Goal: Communication & Community: Ask a question

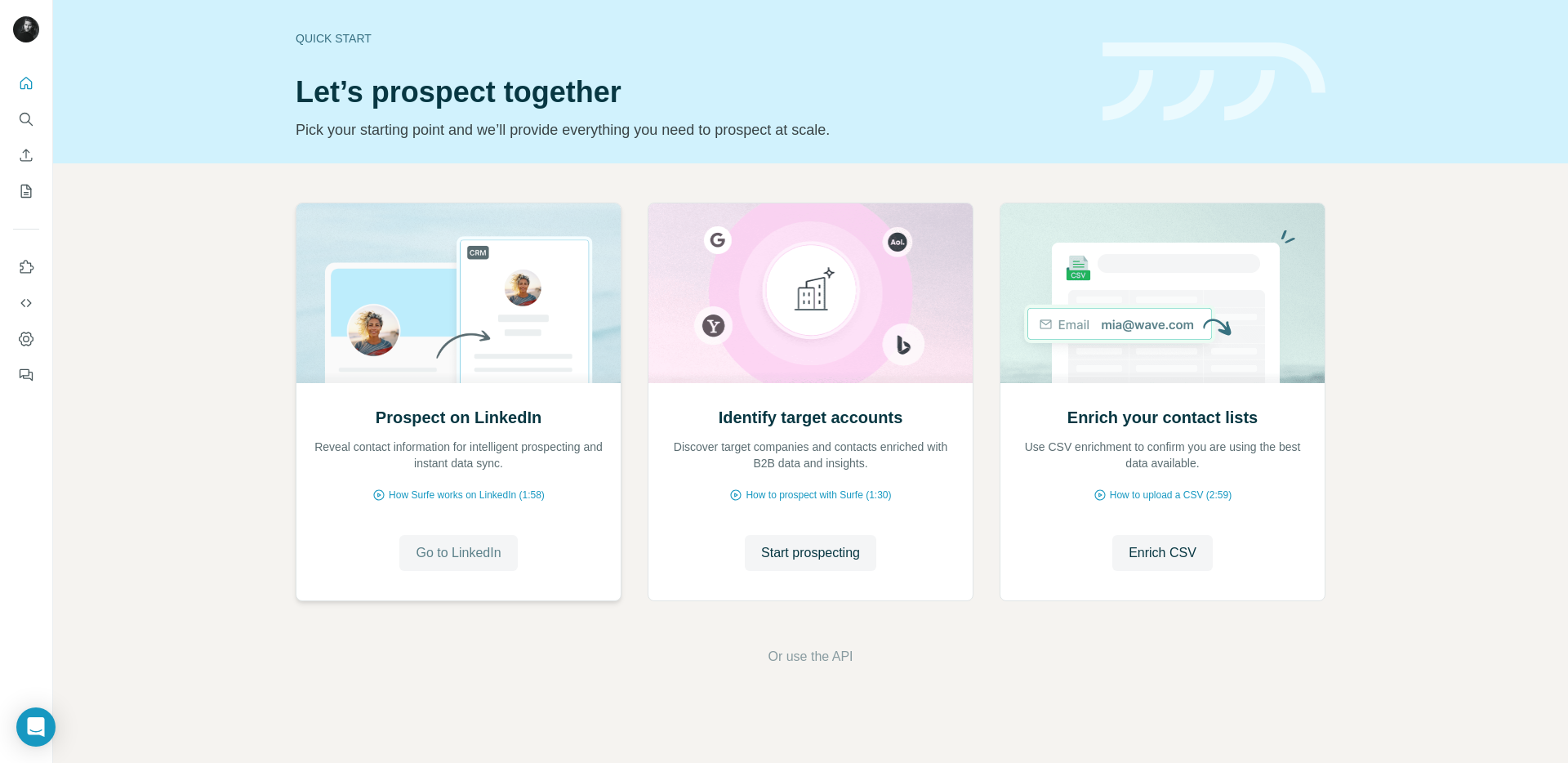
click at [448, 557] on span "Go to LinkedIn" at bounding box center [458, 553] width 85 height 20
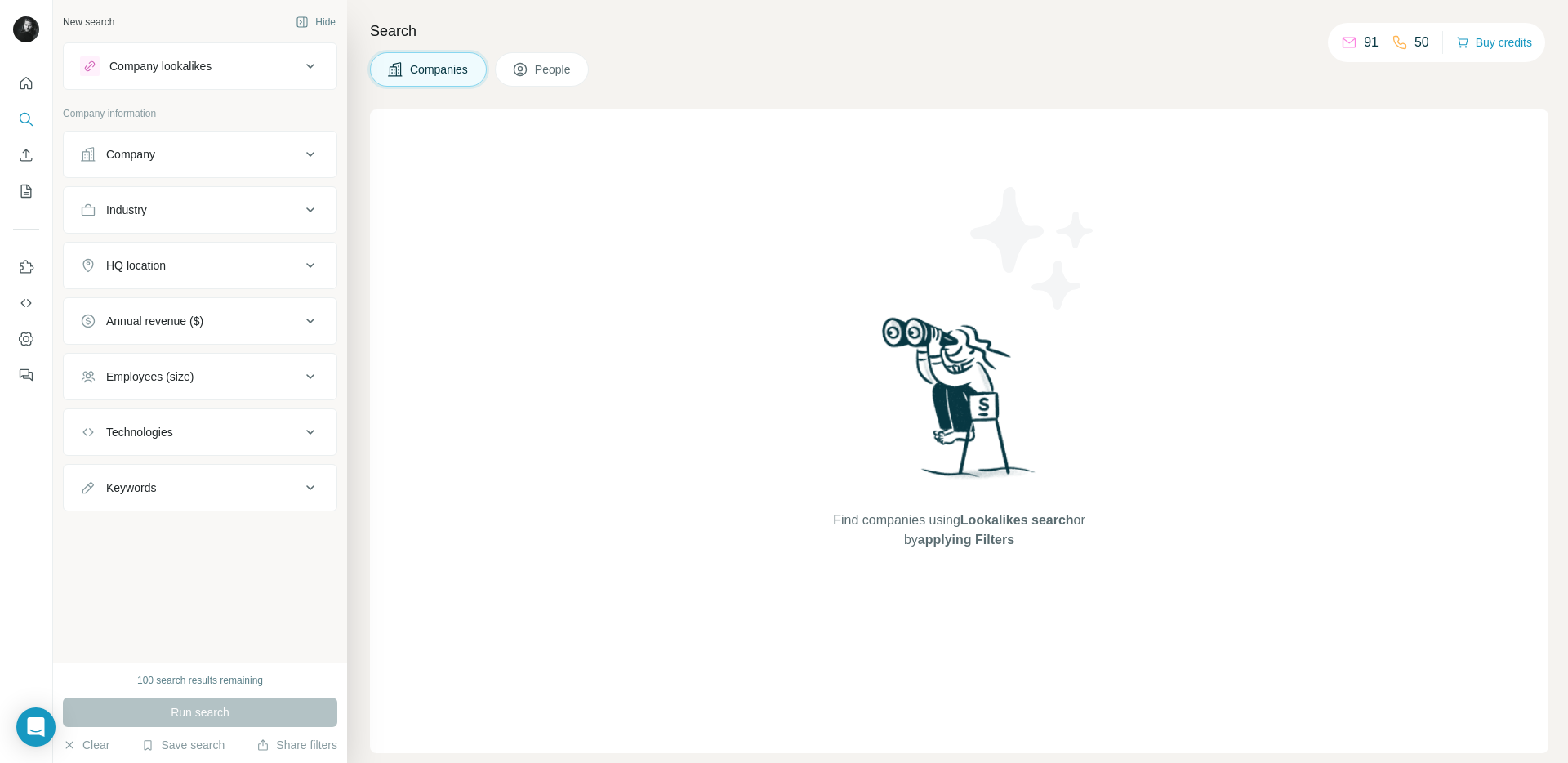
click at [798, 39] on h4 "Search" at bounding box center [959, 31] width 1179 height 23
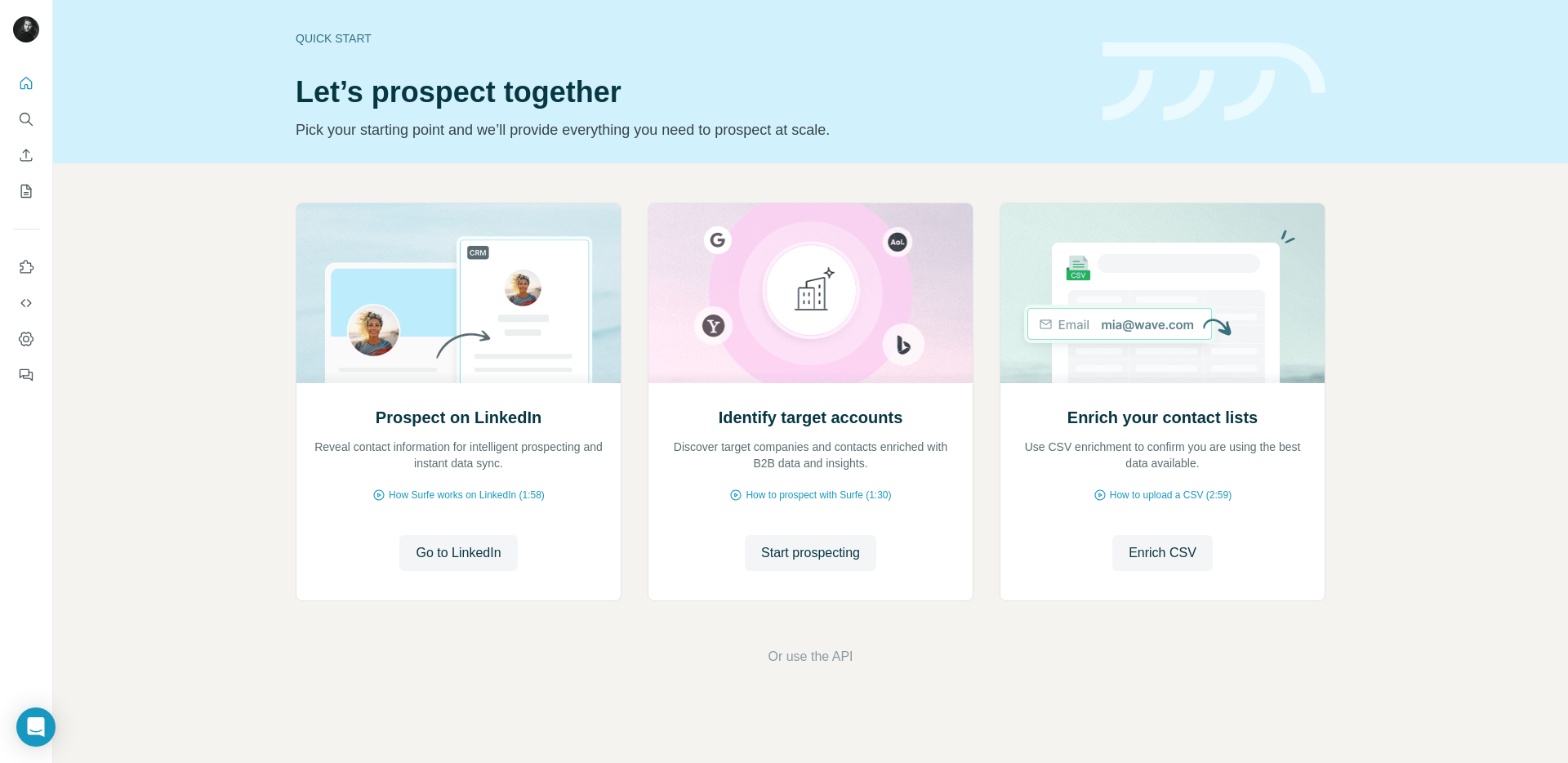
click at [245, 250] on div "Prospect on LinkedIn Reveal contact information for intelligent prospecting and…" at bounding box center [810, 434] width 1515 height 542
click at [465, 563] on button "Go to LinkedIn" at bounding box center [458, 553] width 118 height 36
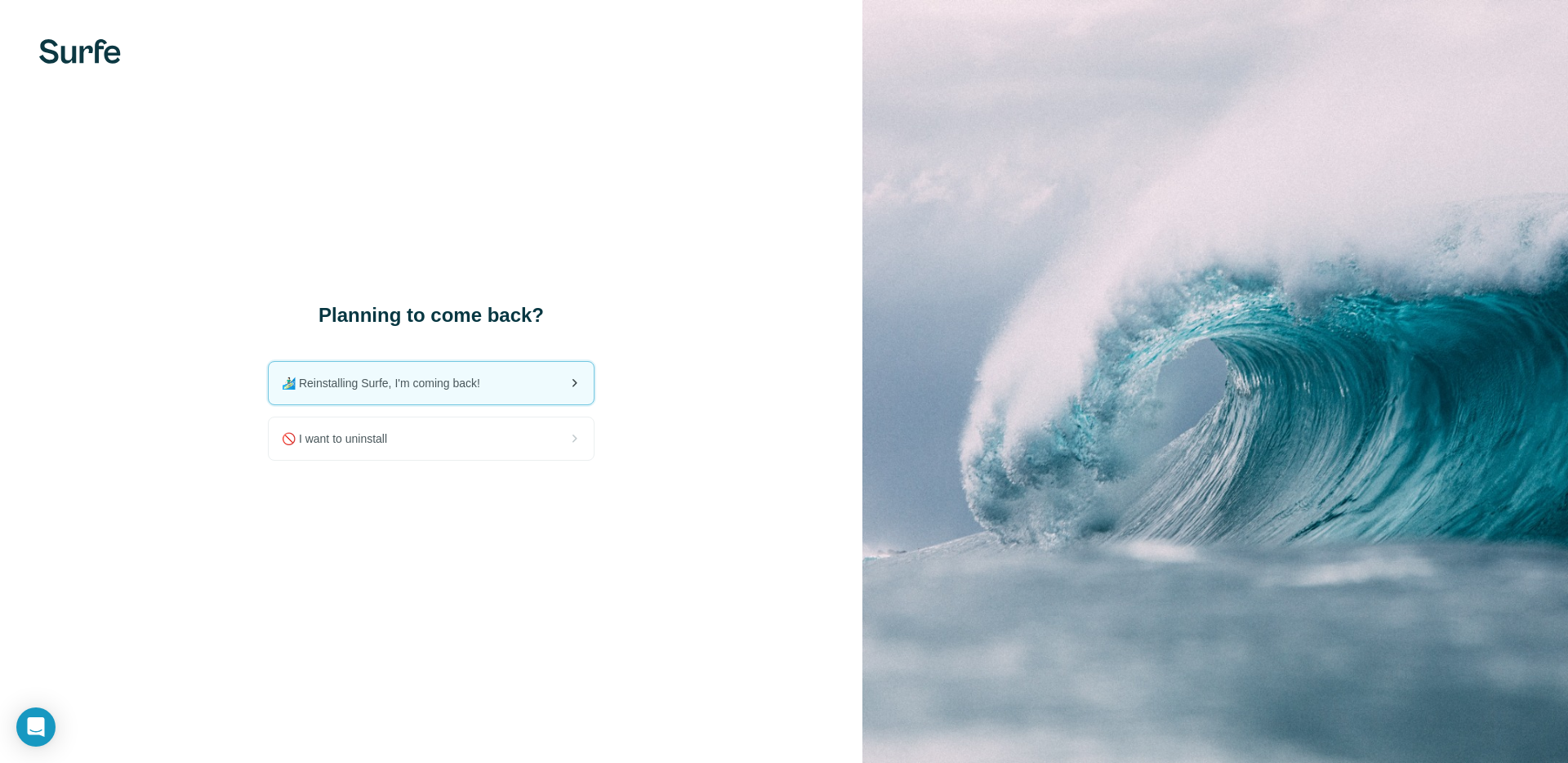
click at [524, 390] on div "🏄🏻‍♂️ Reinstalling Surfe, I'm coming back!" at bounding box center [431, 383] width 325 height 42
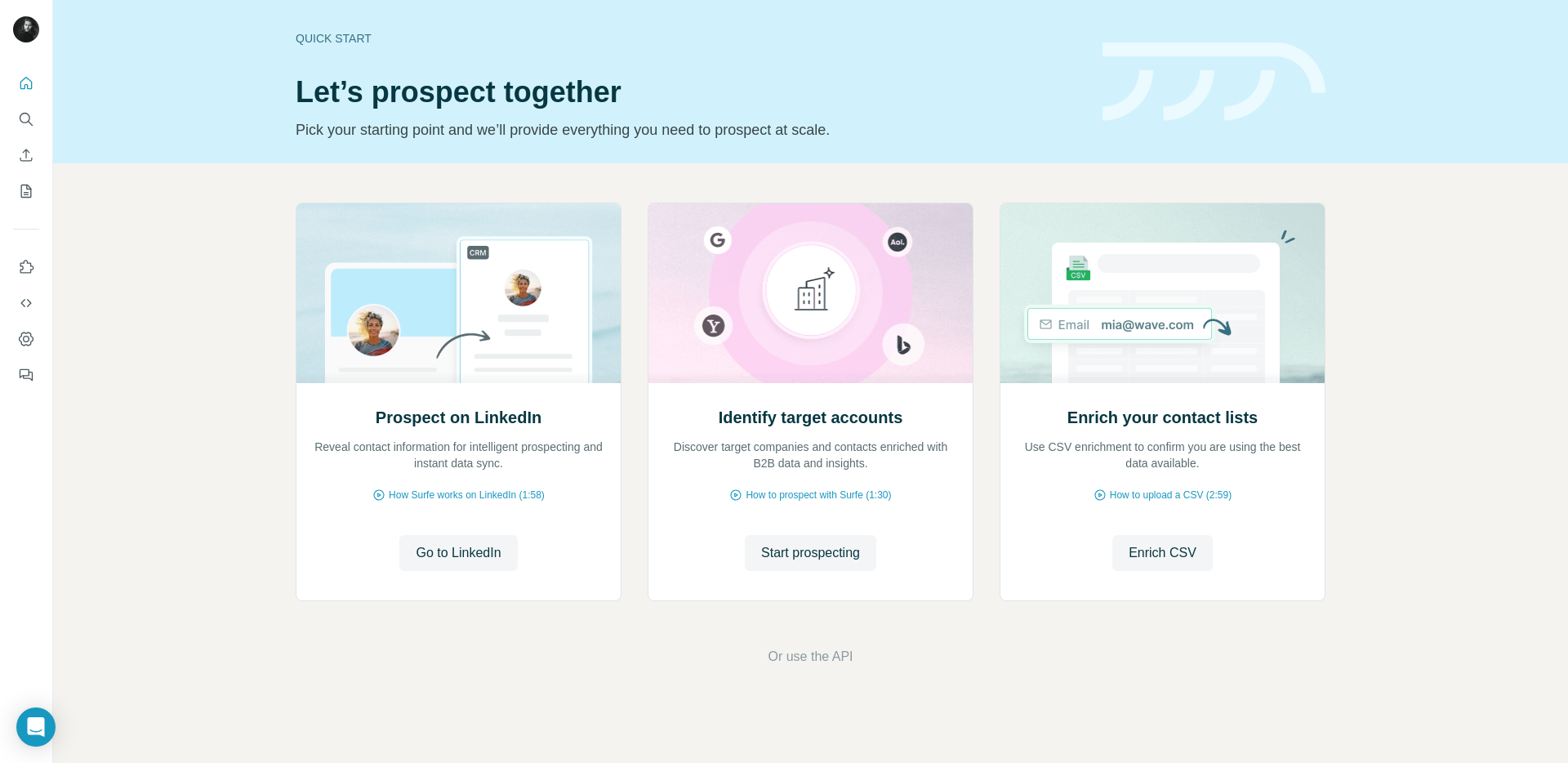
click at [210, 437] on div "Prospect on LinkedIn Reveal contact information for intelligent prospecting and…" at bounding box center [810, 434] width 1515 height 542
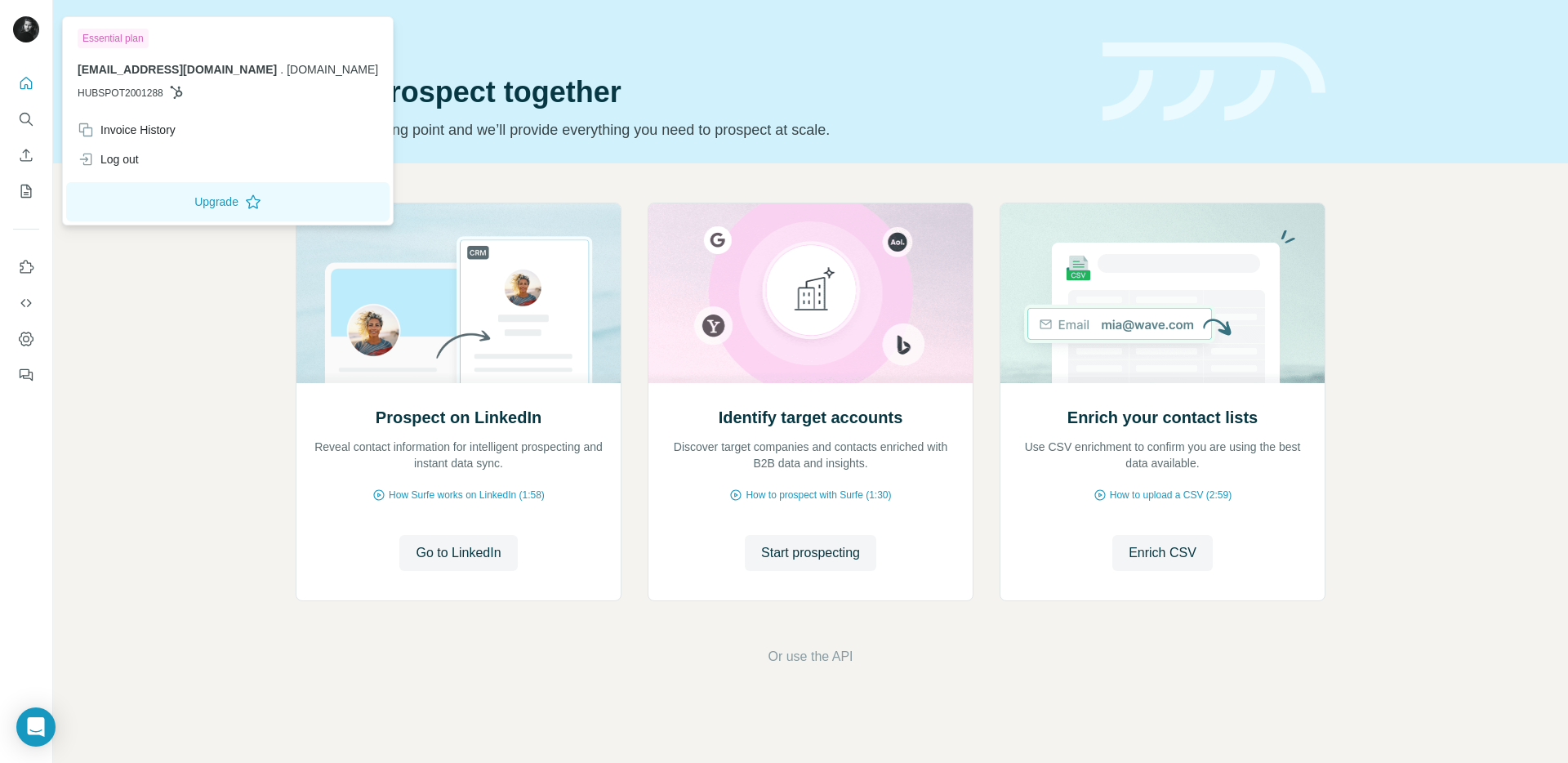
click at [28, 37] on img at bounding box center [26, 29] width 26 height 26
click at [25, 333] on button "Dashboard" at bounding box center [26, 338] width 26 height 29
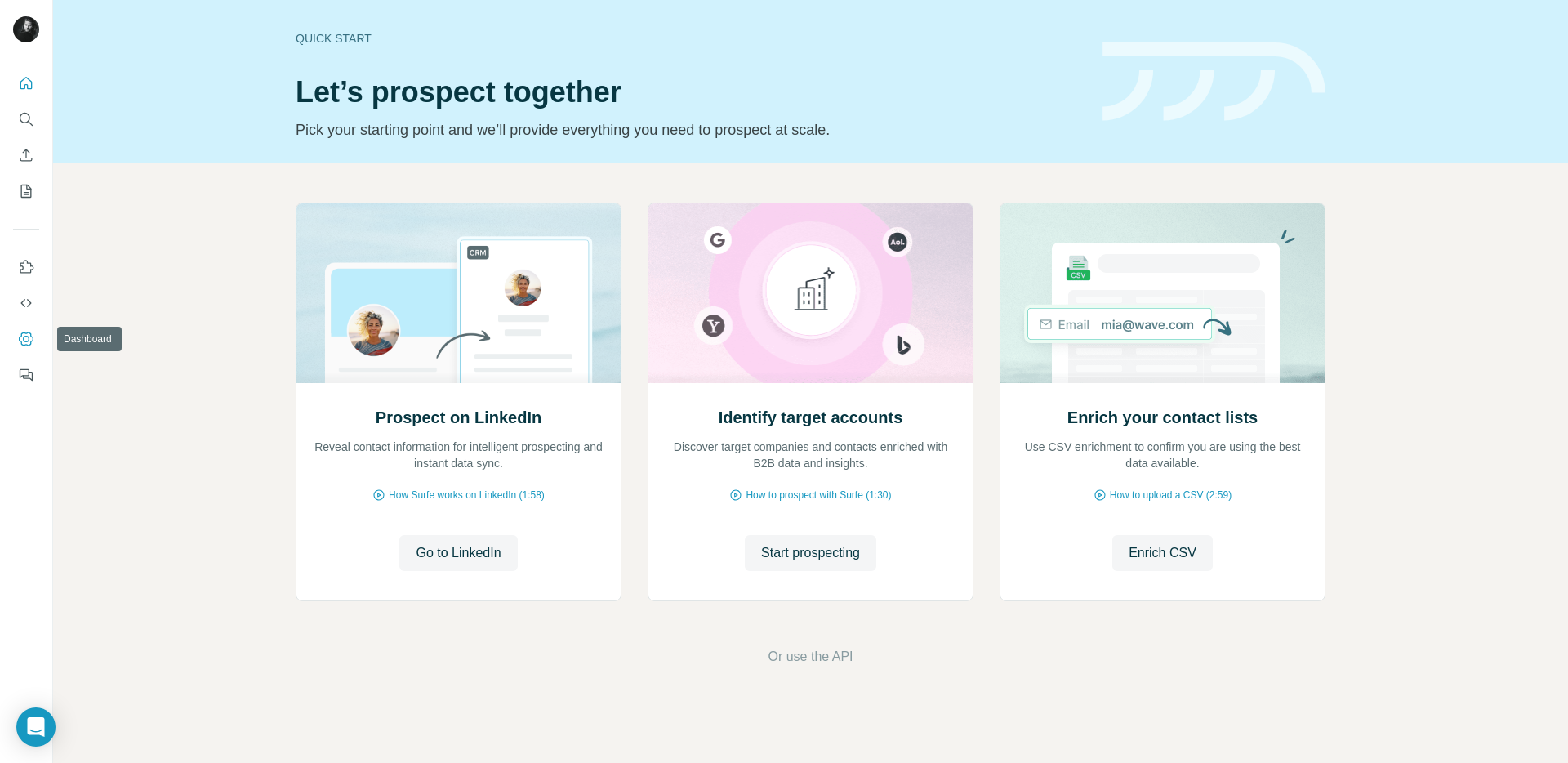
click at [25, 335] on icon "Dashboard" at bounding box center [26, 339] width 16 height 16
click at [23, 380] on icon "Feedback" at bounding box center [26, 375] width 16 height 16
click at [38, 734] on icon "Open Intercom Messenger" at bounding box center [35, 726] width 19 height 21
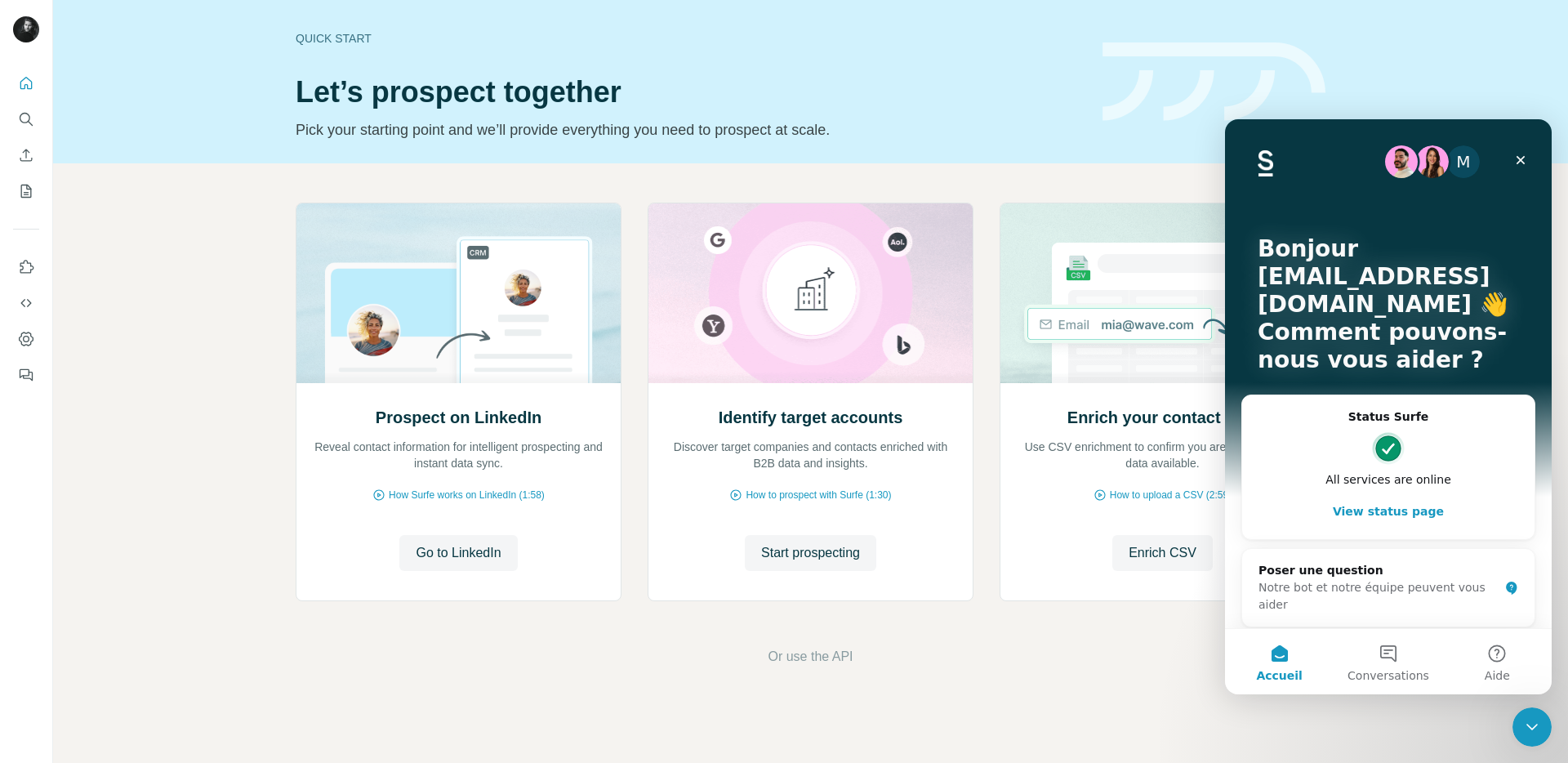
click at [1341, 435] on div "Intercom Messenger" at bounding box center [1389, 448] width 260 height 33
click at [1390, 636] on button "Conversations" at bounding box center [1388, 661] width 109 height 65
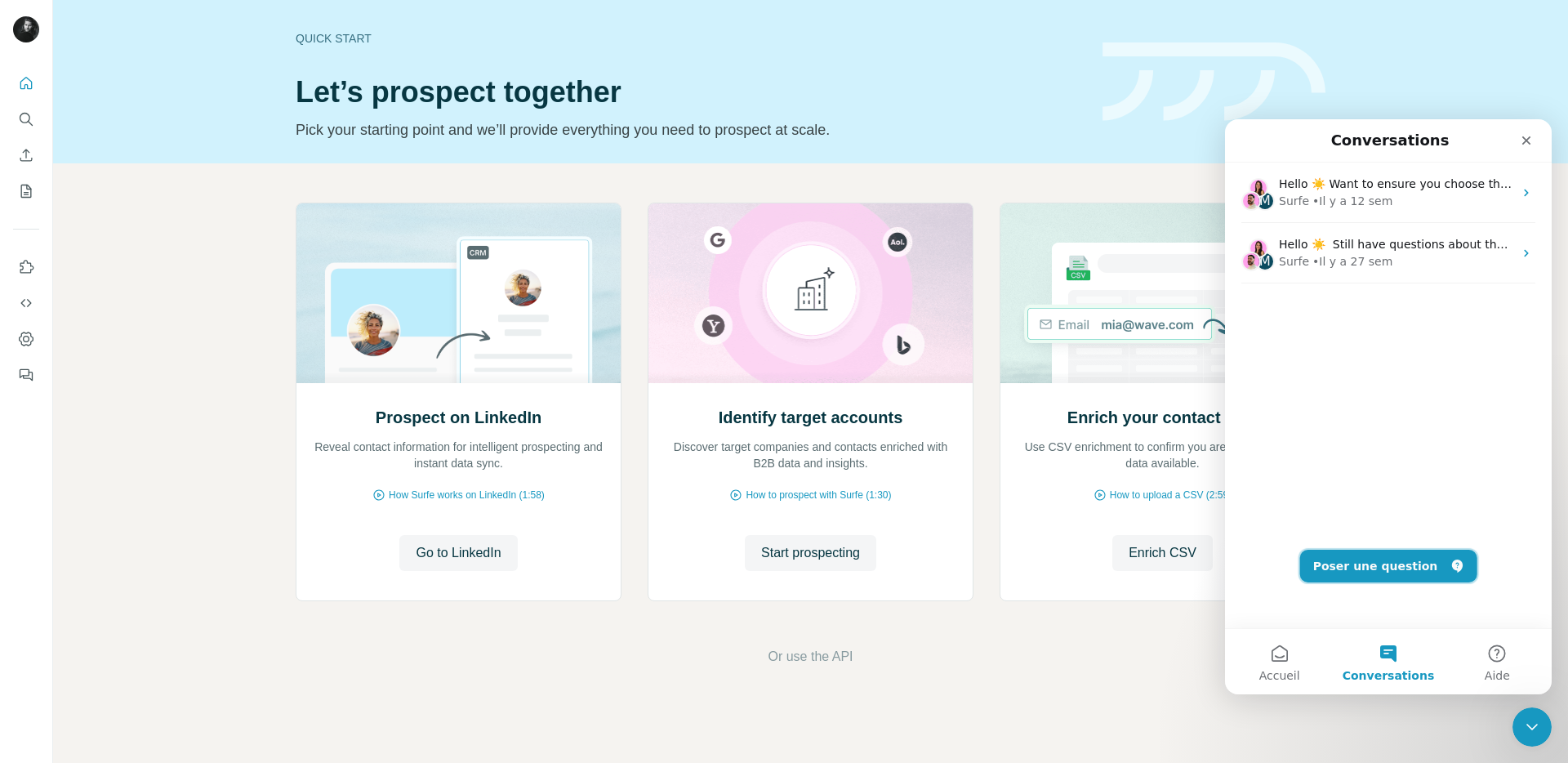
click at [1393, 565] on button "Poser une question" at bounding box center [1389, 566] width 177 height 33
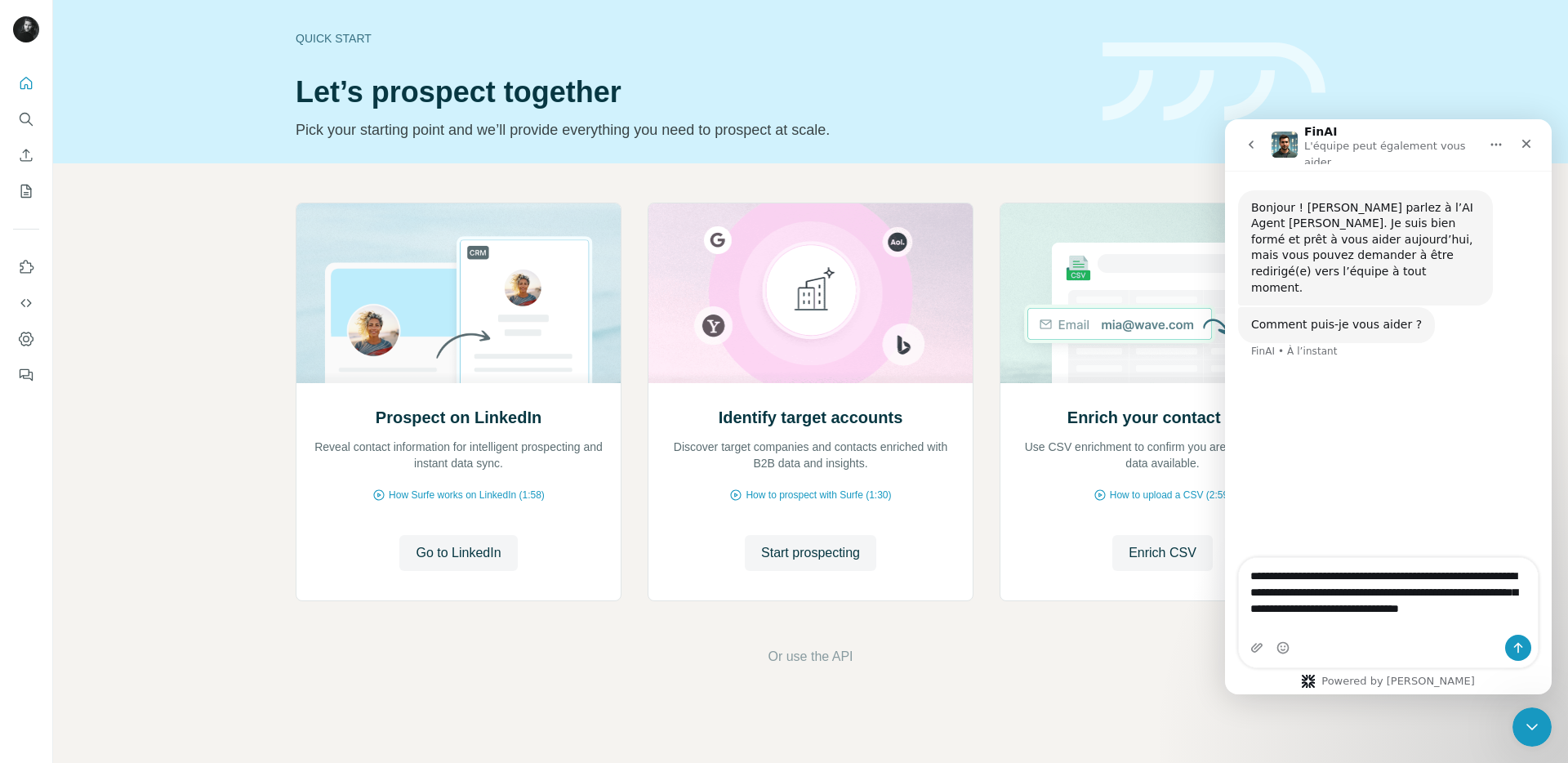
type textarea "**********"
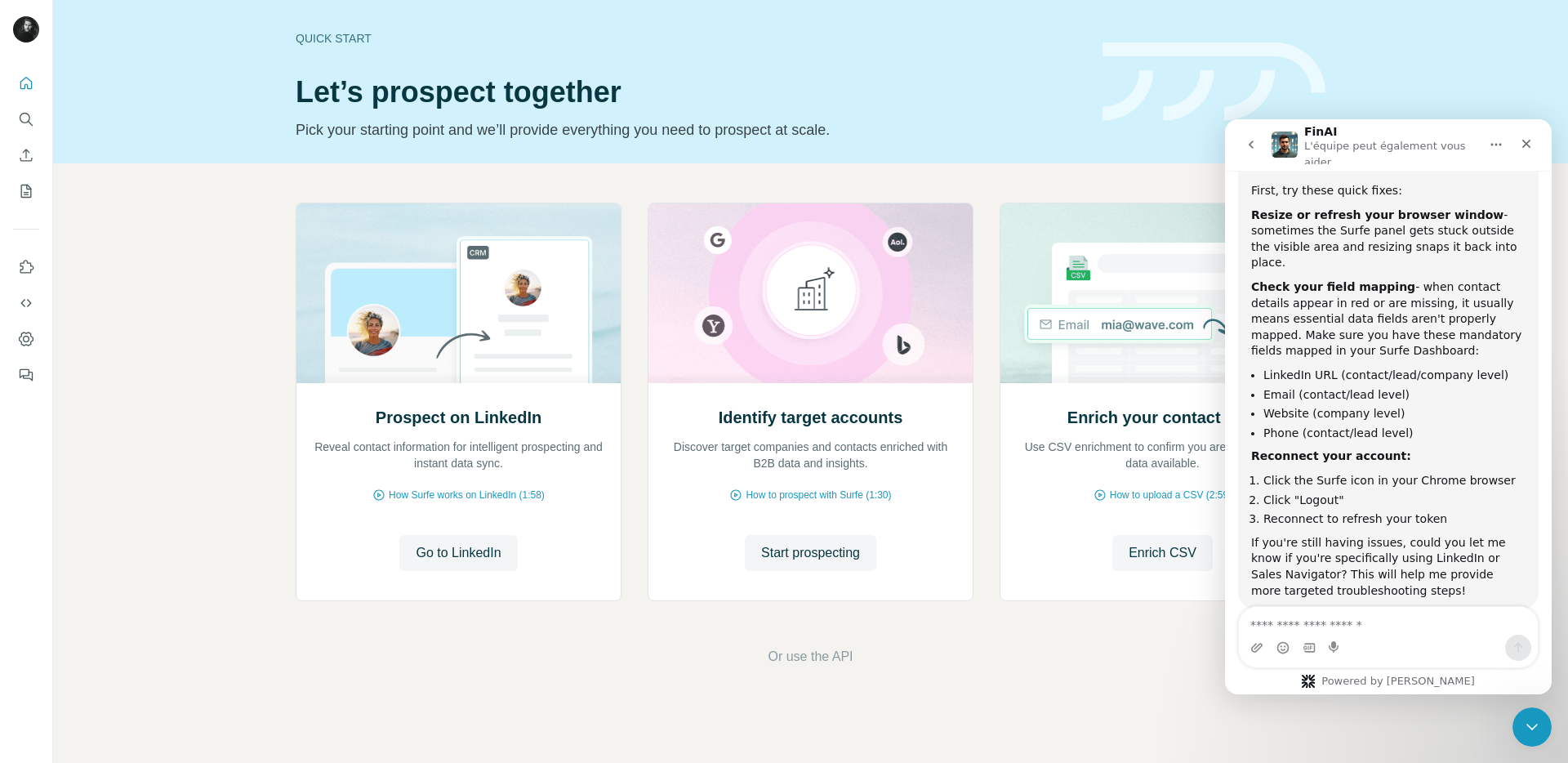
scroll to position [372, 0]
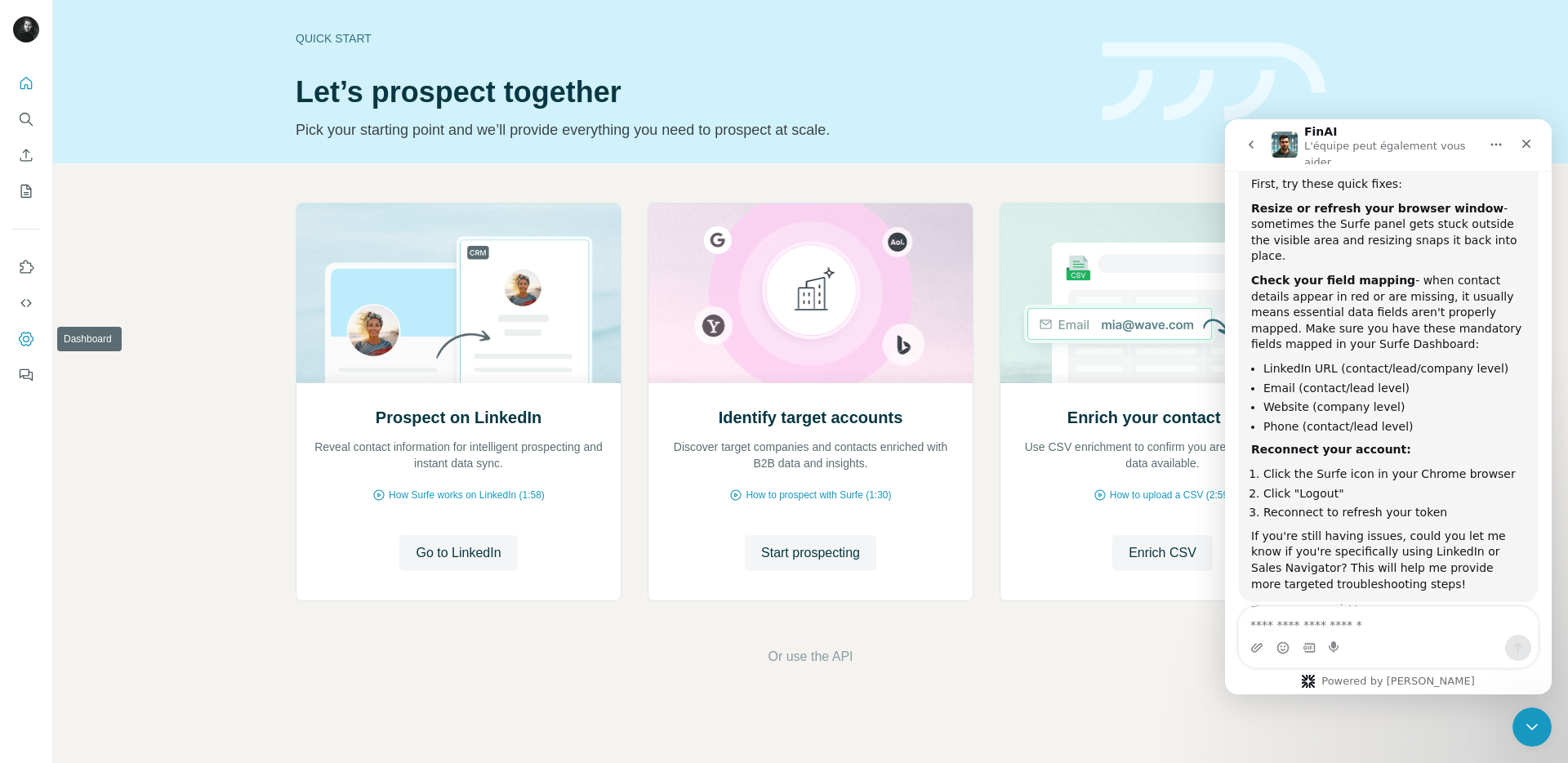
click at [29, 332] on icon "Dashboard" at bounding box center [26, 339] width 15 height 14
click at [1310, 645] on icon "Sélectionneur de fichier gif" at bounding box center [1309, 647] width 13 height 13
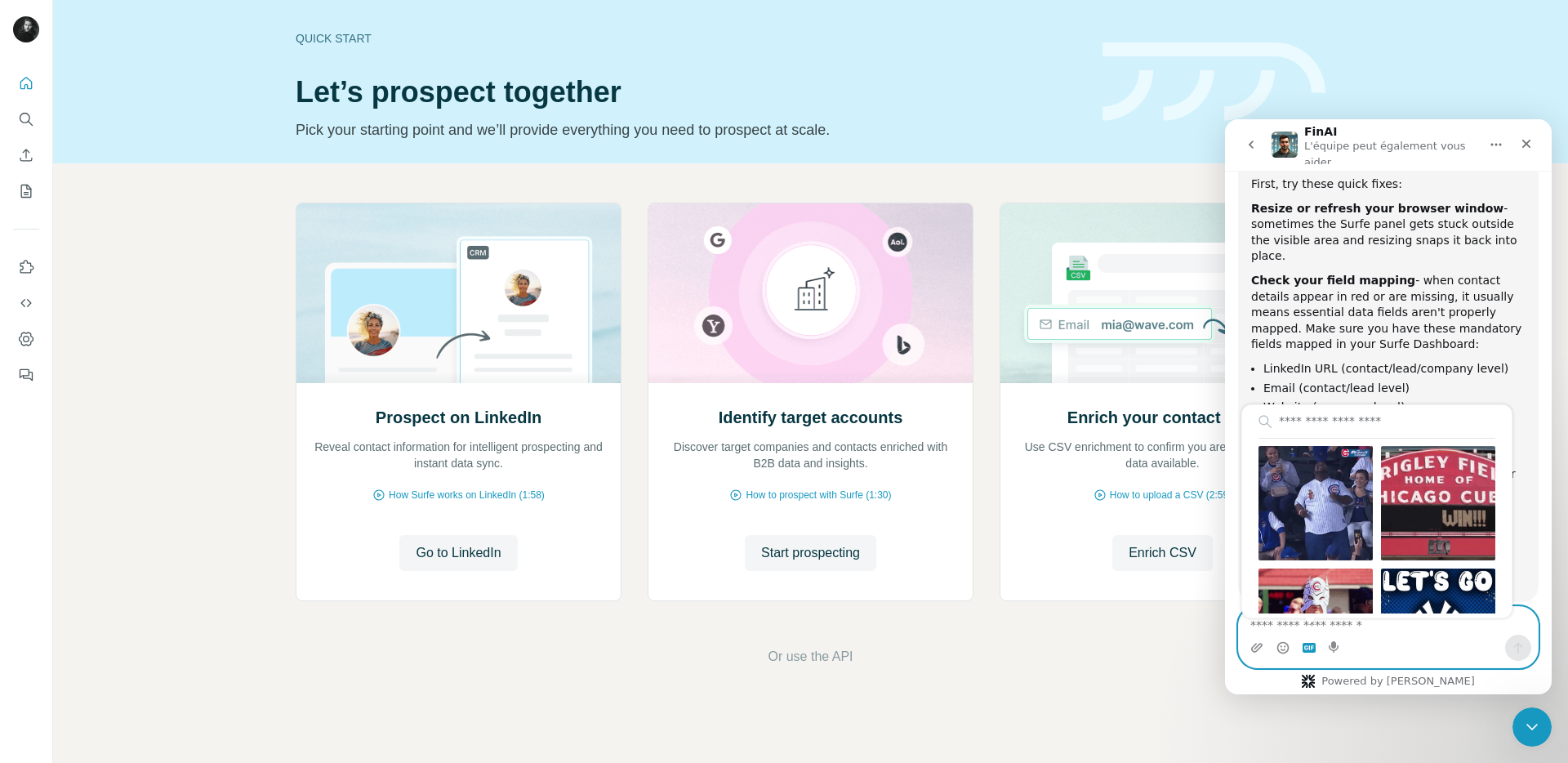
click at [1324, 628] on textarea "Envoyer un message..." at bounding box center [1388, 621] width 299 height 28
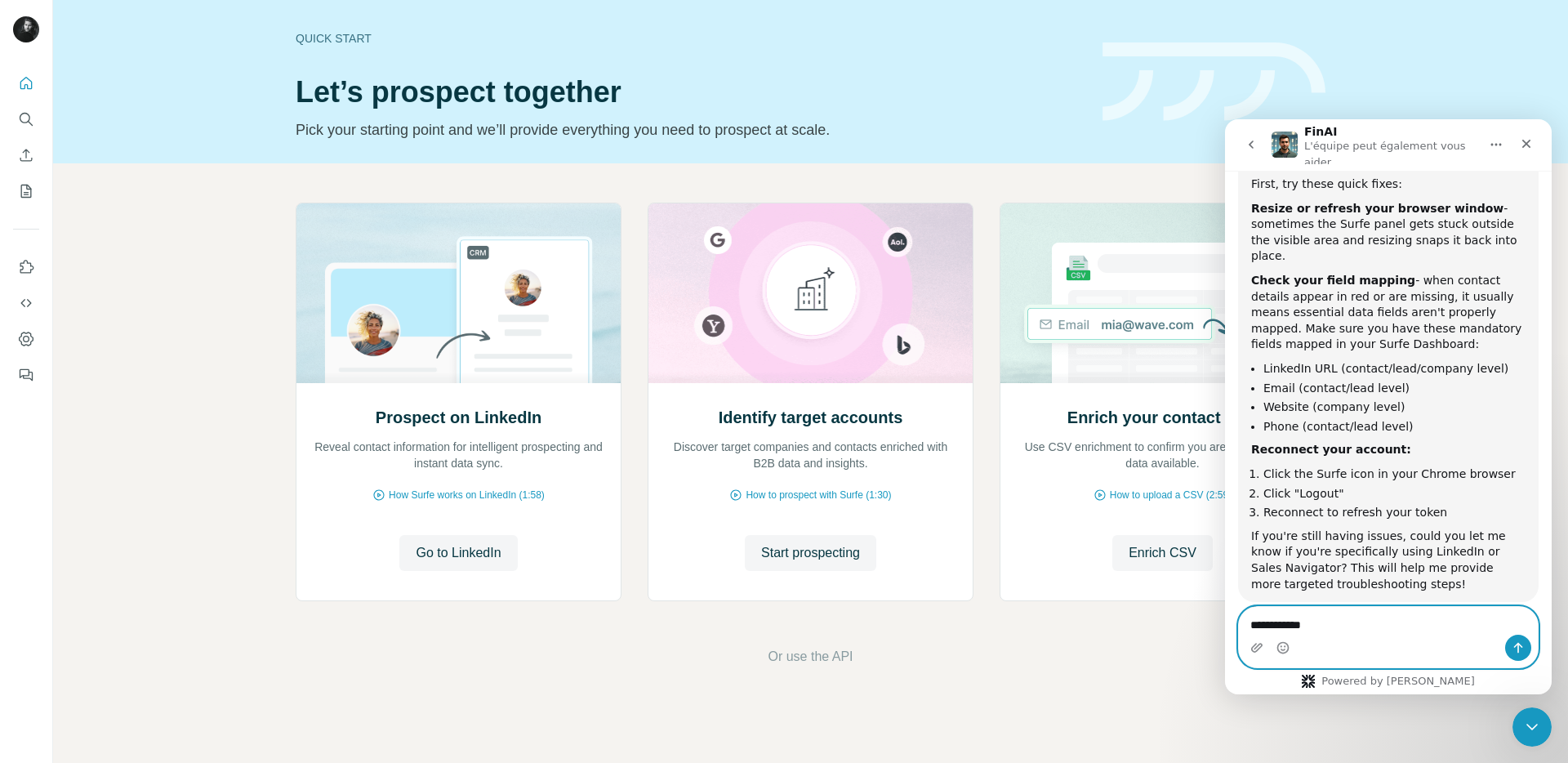
type textarea "**********"
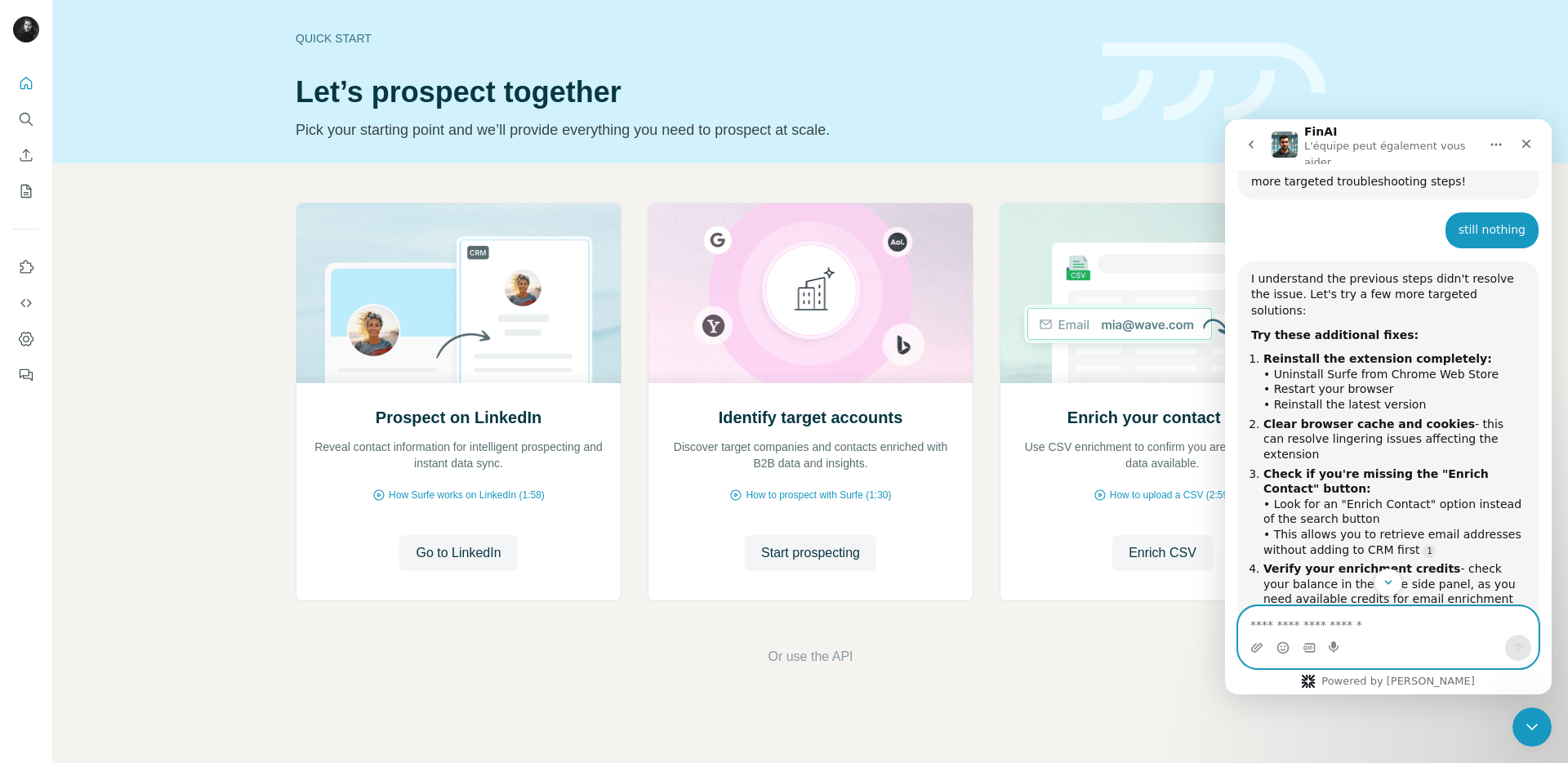
scroll to position [846, 0]
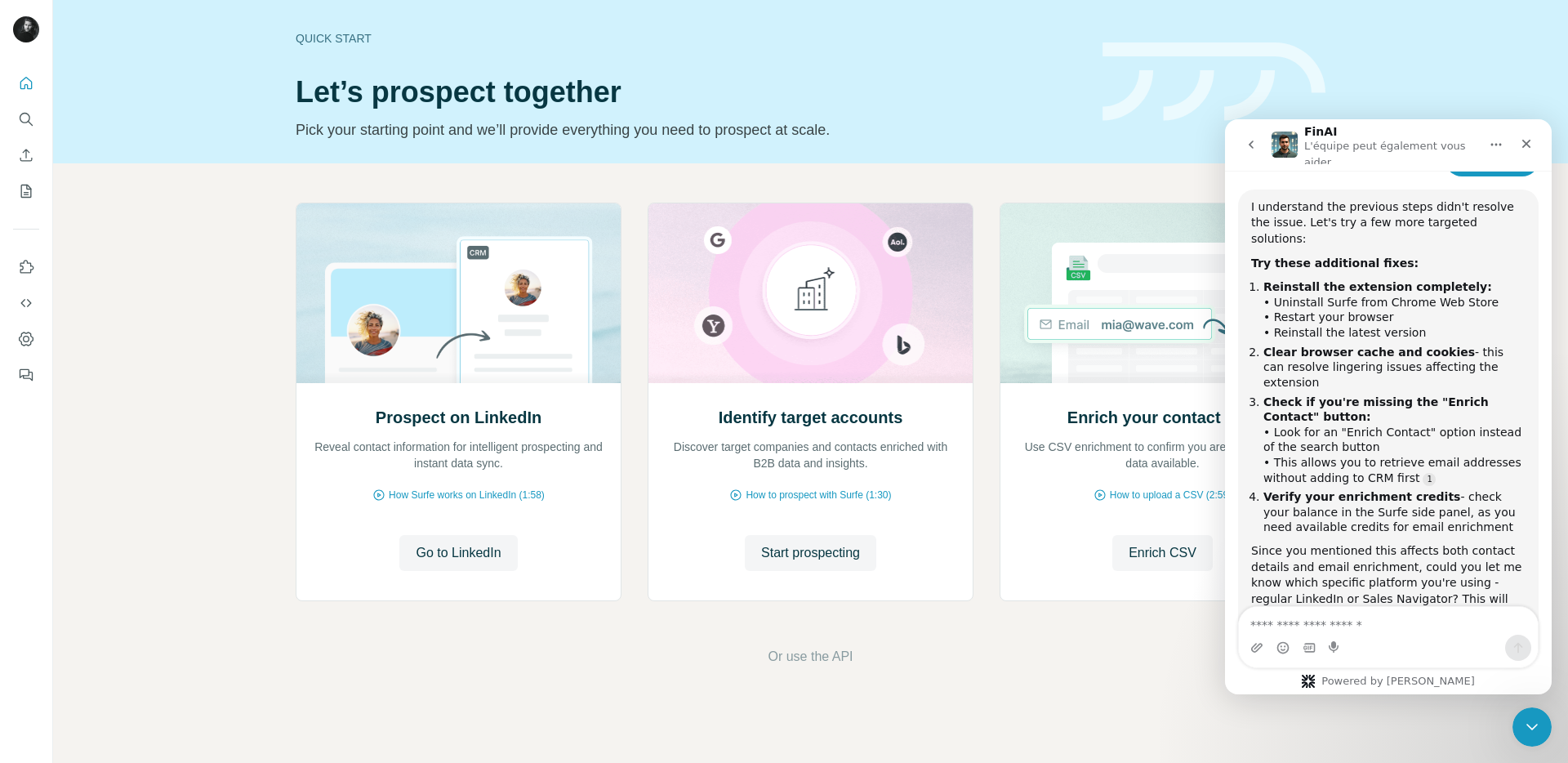
click at [1439, 25] on div "Quick start Let’s prospect together Pick your starting point and we’ll provide …" at bounding box center [810, 81] width 1515 height 163
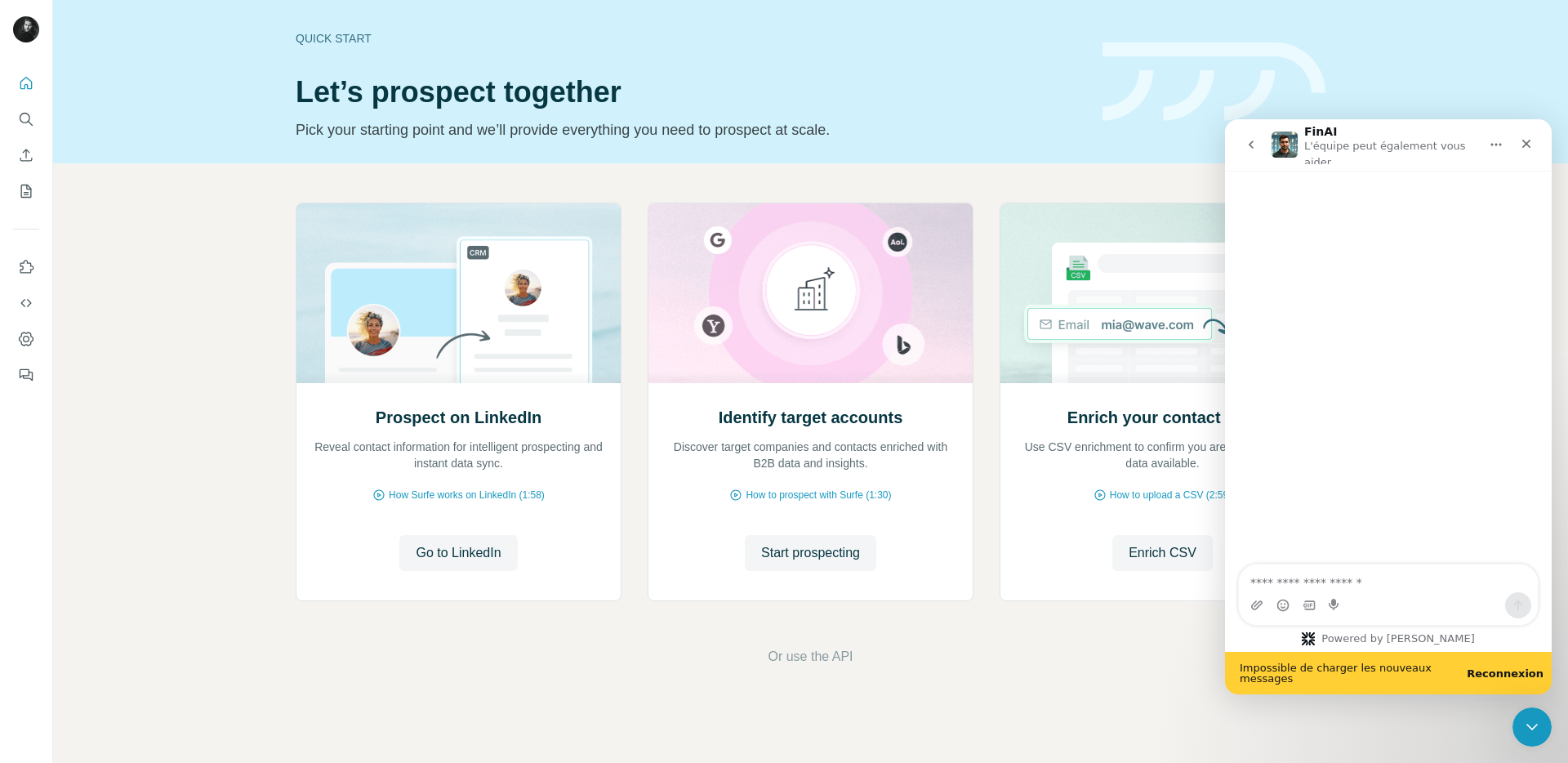
scroll to position [0, 0]
